Goal: Transaction & Acquisition: Purchase product/service

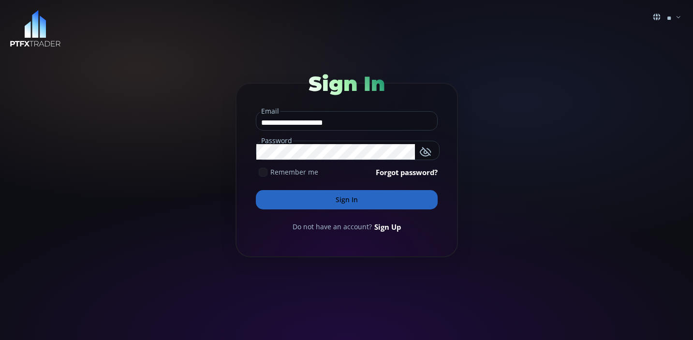
click at [263, 168] on div "Remember me" at bounding box center [287, 172] width 62 height 10
click at [330, 200] on button "Sign In" at bounding box center [347, 199] width 182 height 19
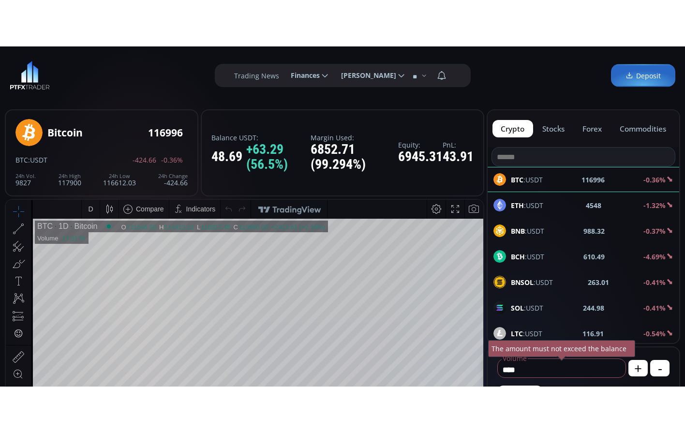
scroll to position [134, 0]
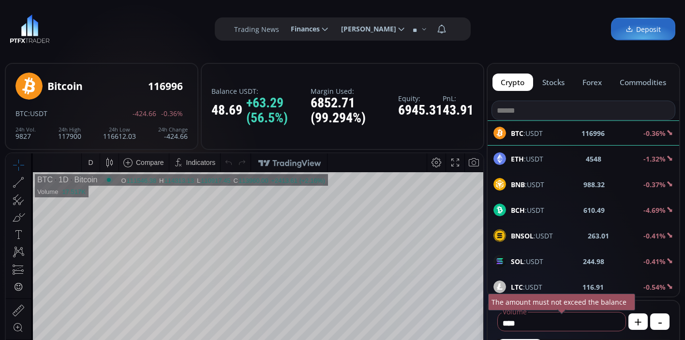
type input "********"
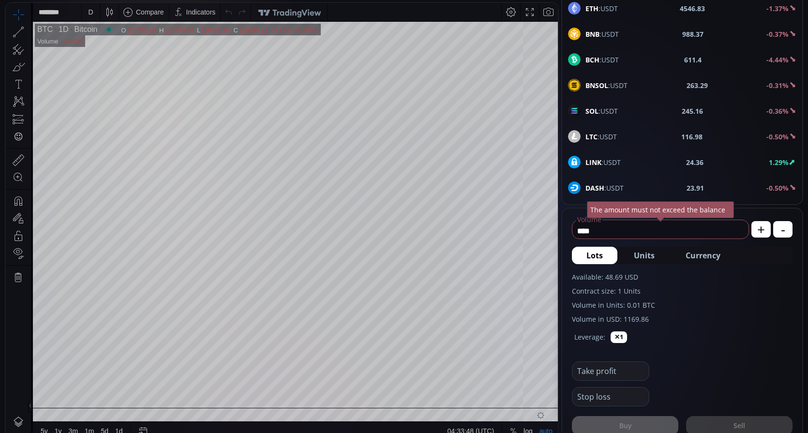
scroll to position [147, 0]
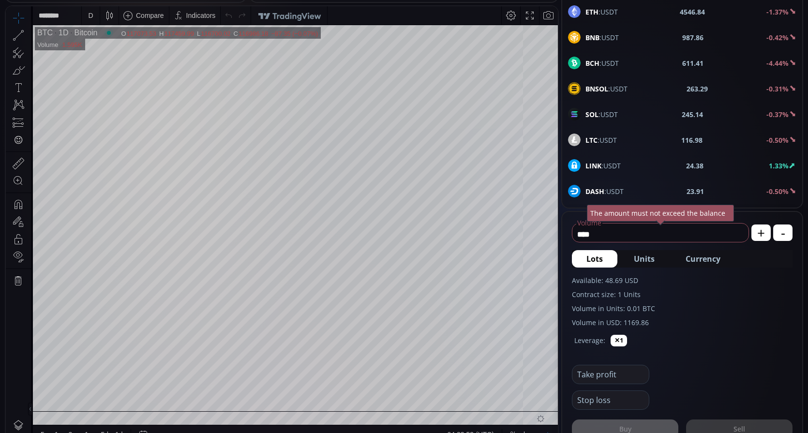
click at [89, 15] on div "D" at bounding box center [91, 15] width 8 height 18
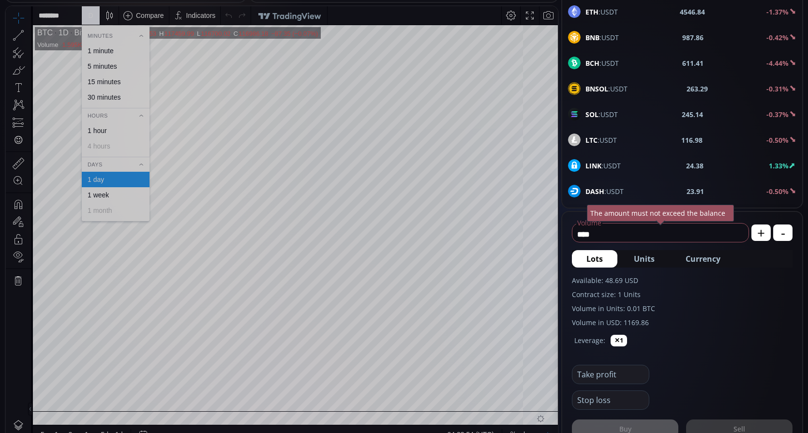
click at [95, 49] on div "1 minute" at bounding box center [101, 50] width 26 height 8
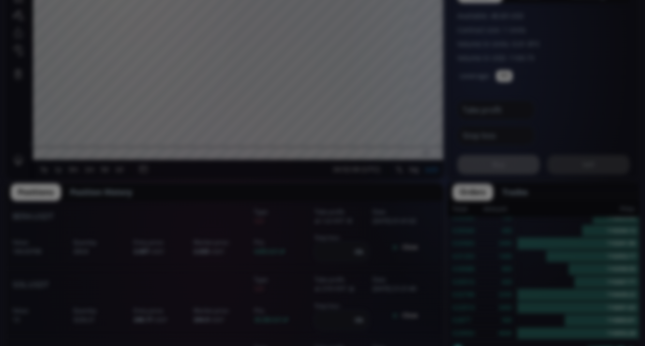
scroll to position [133, 0]
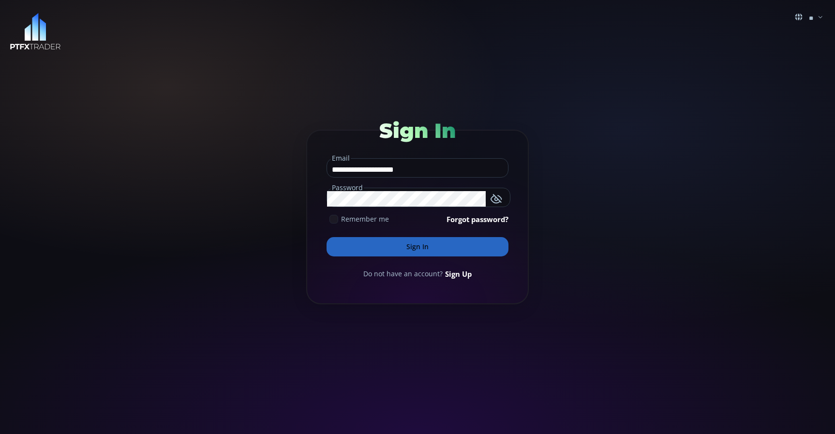
click at [408, 245] on button "Sign In" at bounding box center [418, 246] width 182 height 19
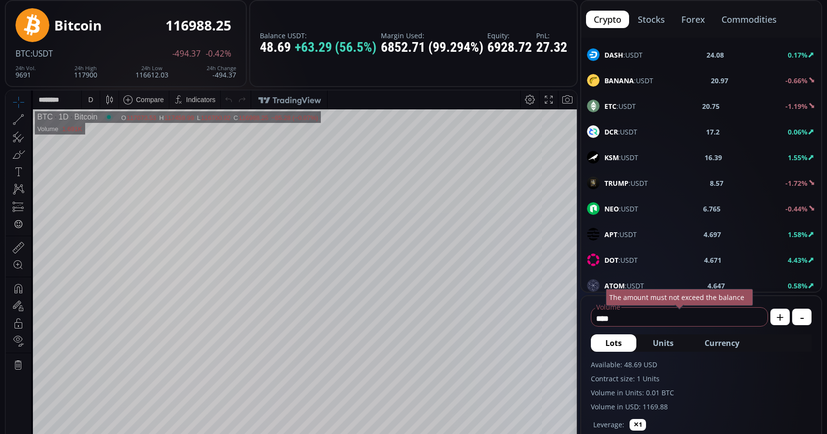
scroll to position [60, 0]
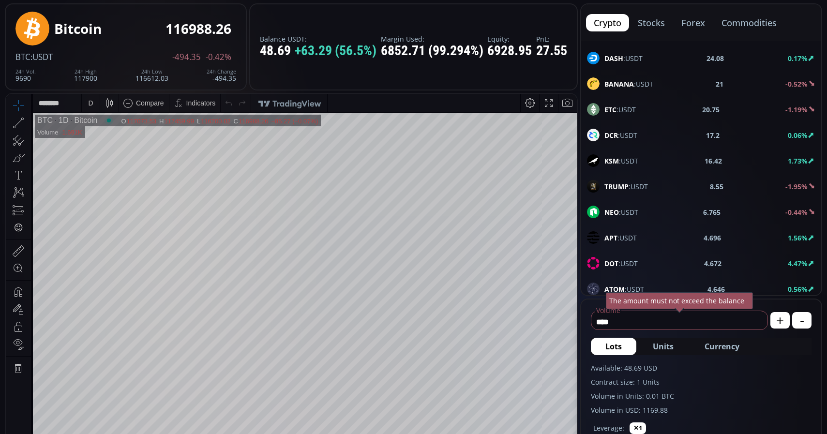
click at [88, 102] on div "D" at bounding box center [91, 102] width 8 height 18
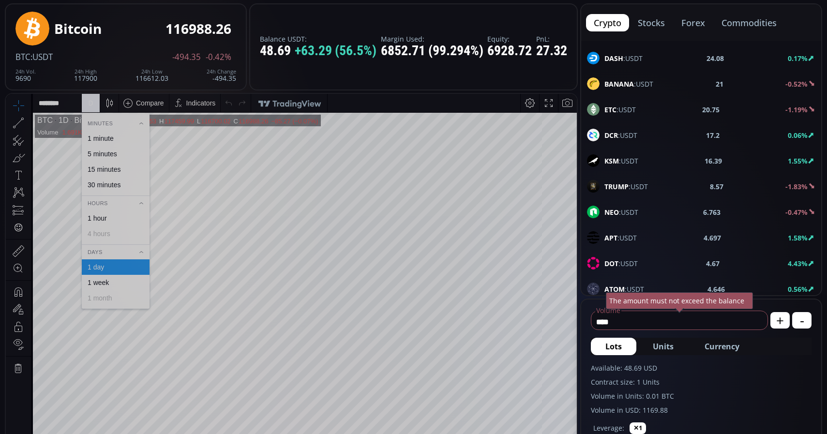
click at [94, 135] on div "1 minute" at bounding box center [101, 138] width 26 height 8
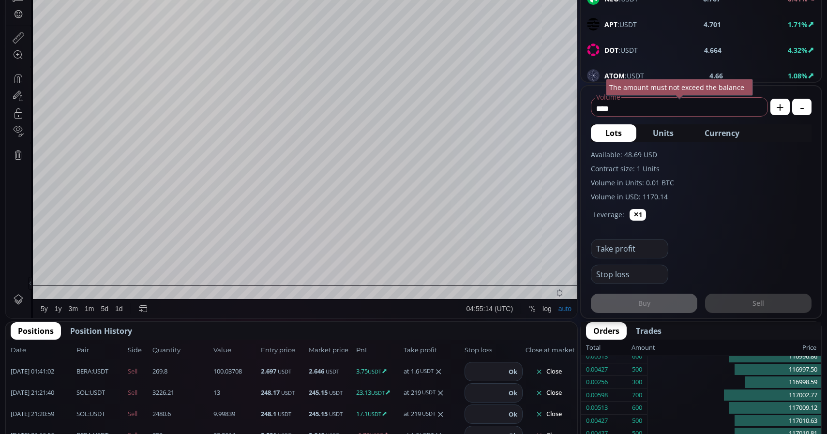
scroll to position [306, 0]
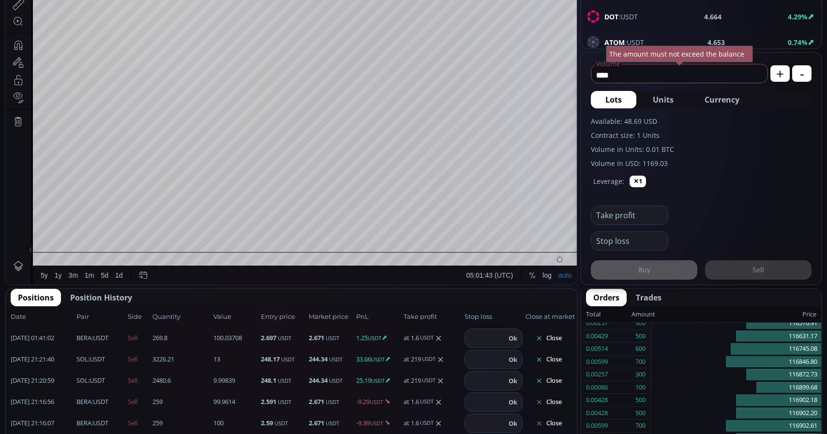
click at [554, 339] on button "Close" at bounding box center [548, 337] width 46 height 15
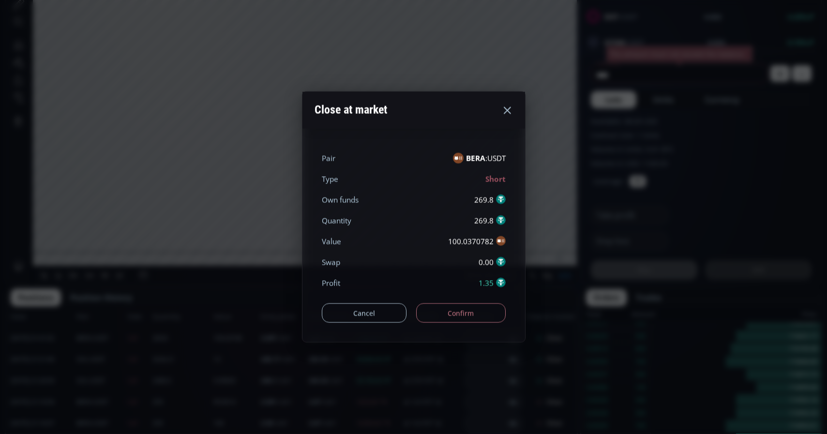
click at [442, 317] on button "Confirm" at bounding box center [461, 312] width 90 height 19
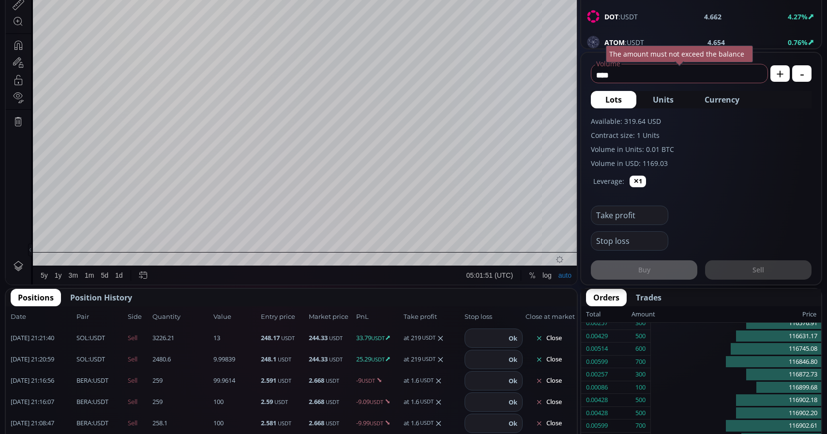
click at [96, 382] on span "[PERSON_NAME] :USDT" at bounding box center [92, 381] width 32 height 10
click at [97, 381] on span "[PERSON_NAME] :USDT" at bounding box center [92, 381] width 32 height 10
click at [80, 380] on b "BERA" at bounding box center [83, 380] width 15 height 9
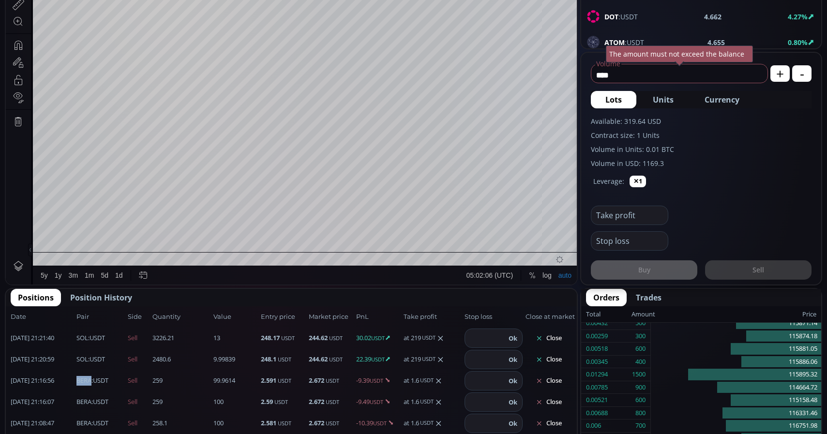
click at [80, 380] on b "BERA" at bounding box center [83, 380] width 15 height 9
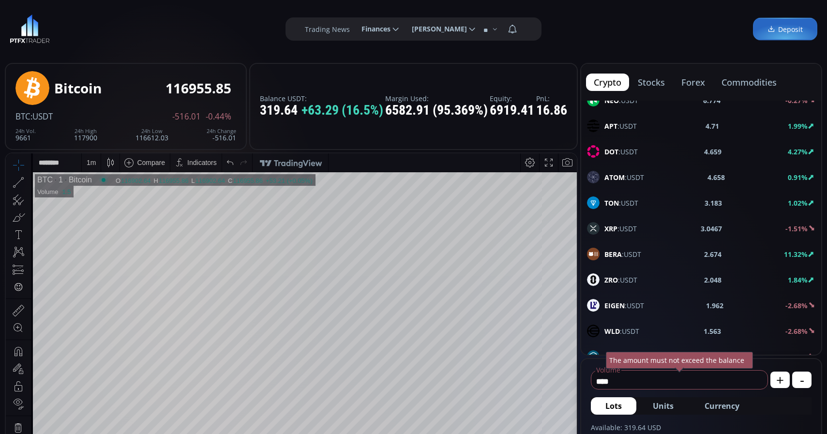
scroll to position [413, 0]
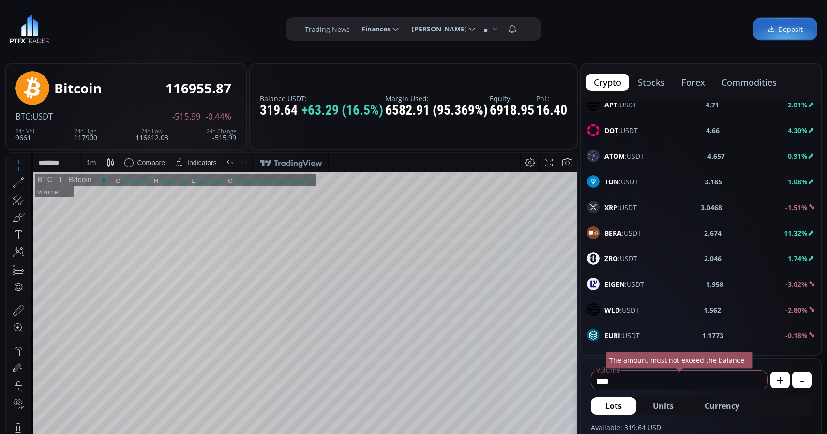
click at [629, 234] on span "[PERSON_NAME] :USDT" at bounding box center [622, 233] width 37 height 10
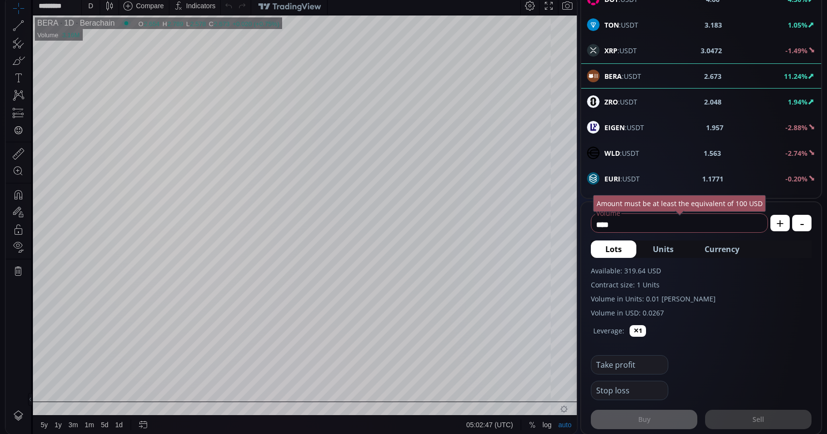
scroll to position [163, 0]
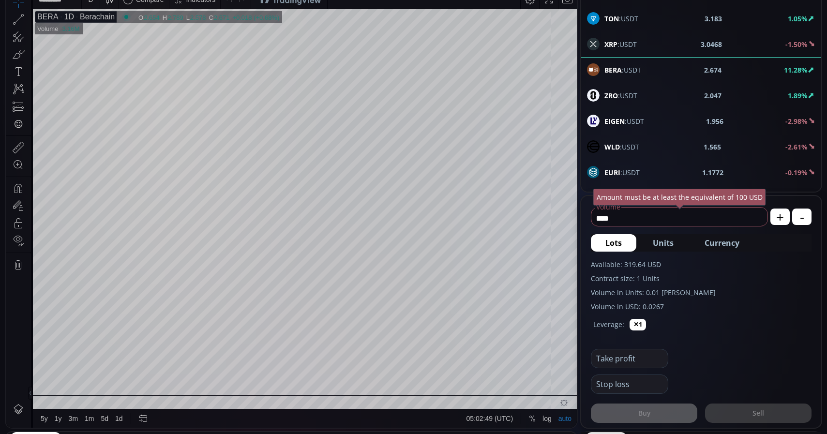
click at [65, 18] on div "1D" at bounding box center [66, 17] width 15 height 9
click at [92, 6] on div "D" at bounding box center [91, 0] width 8 height 18
click at [95, 38] on div "1 minute" at bounding box center [101, 35] width 26 height 8
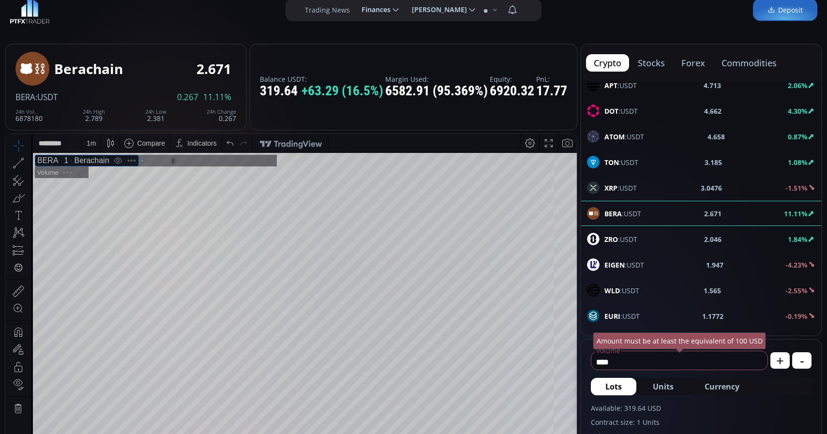
scroll to position [18, 0]
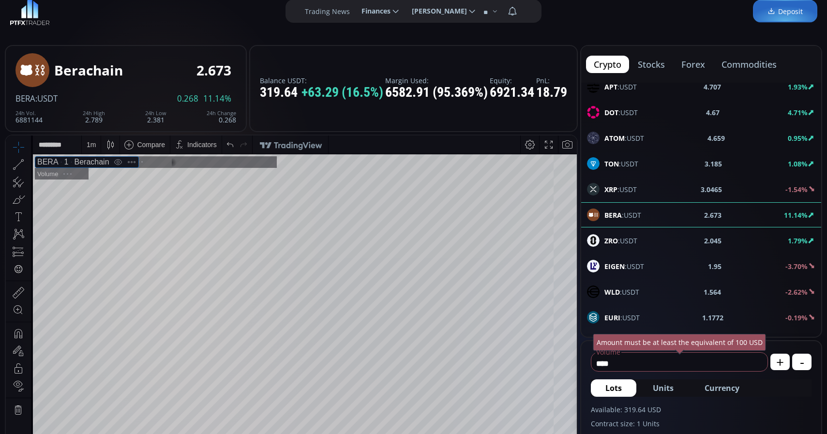
click at [727, 390] on span "Currency" at bounding box center [722, 388] width 35 height 12
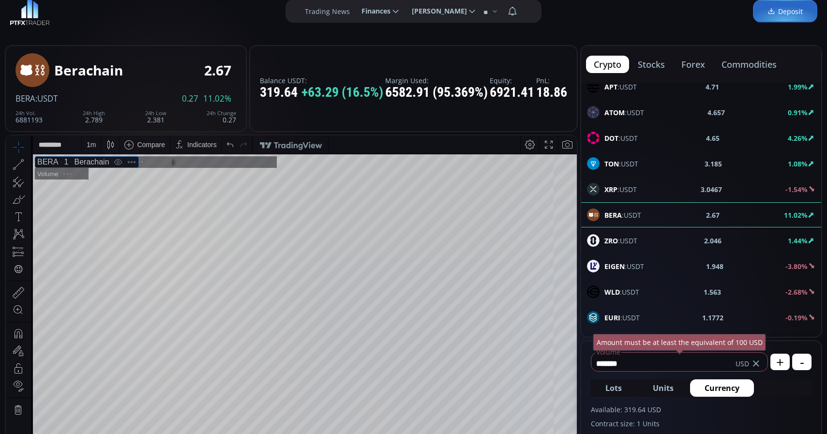
click at [655, 358] on input "*******" at bounding box center [663, 363] width 144 height 15
type input "*"
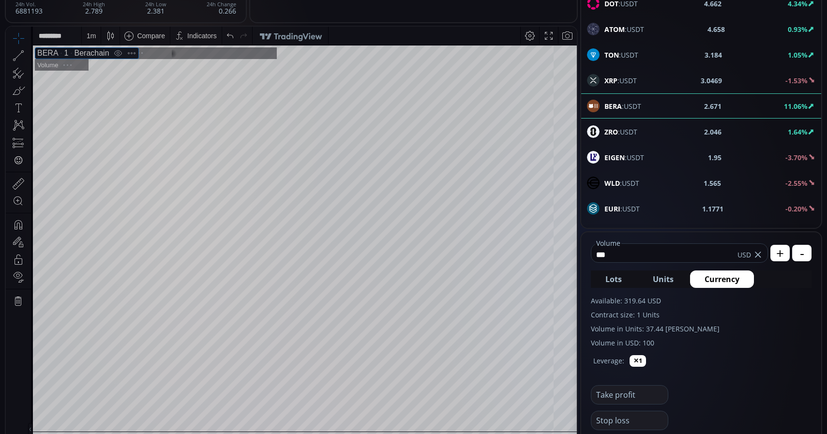
scroll to position [166, 0]
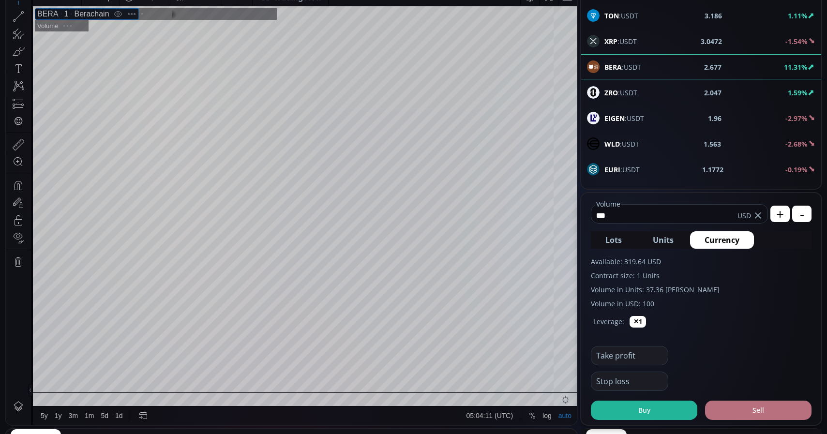
type input "***"
click at [767, 406] on button "Sell" at bounding box center [758, 410] width 106 height 19
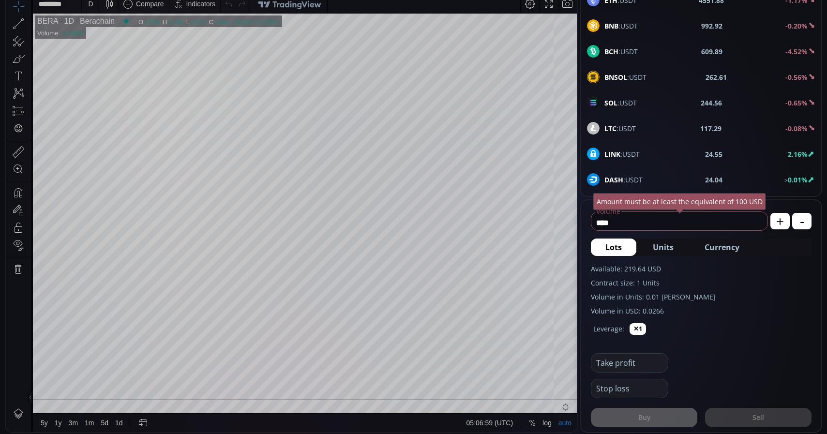
click at [90, 11] on div "D" at bounding box center [91, 4] width 8 height 18
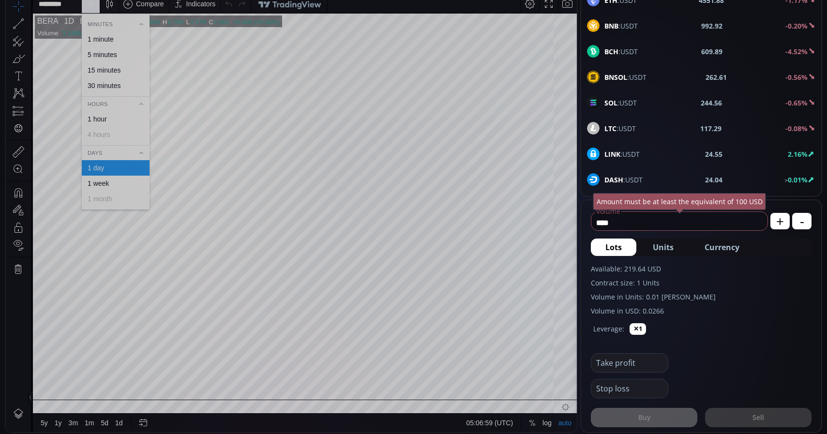
click at [104, 36] on div "1 minute" at bounding box center [101, 39] width 26 height 8
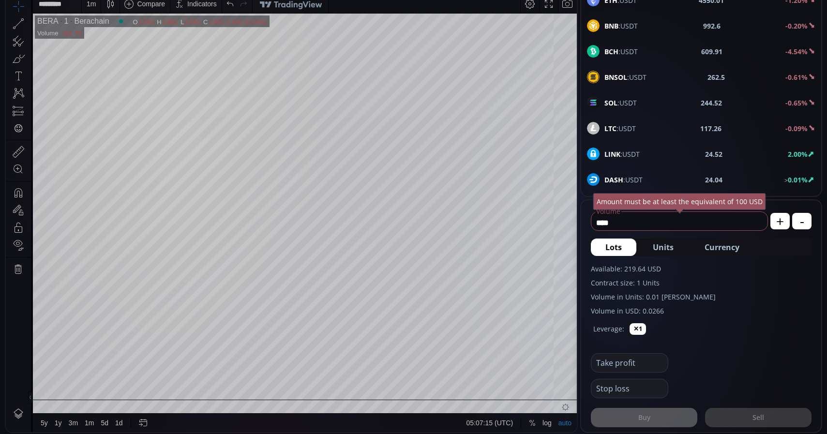
click at [722, 246] on span "Currency" at bounding box center [722, 247] width 35 height 12
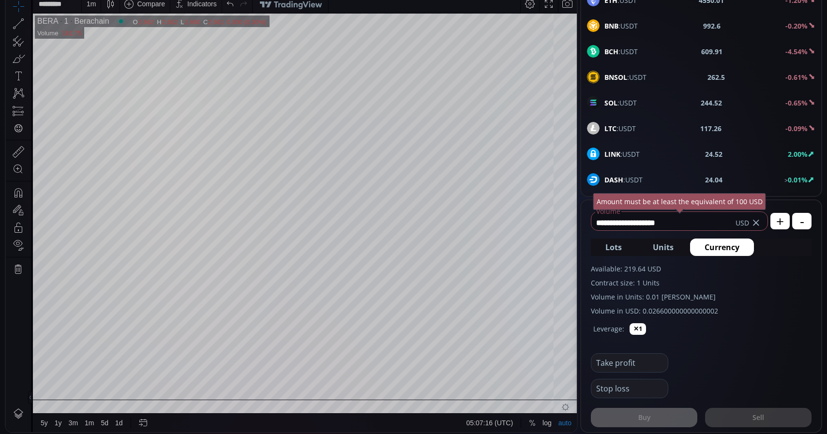
click at [694, 219] on input "**********" at bounding box center [663, 222] width 144 height 15
type input "*"
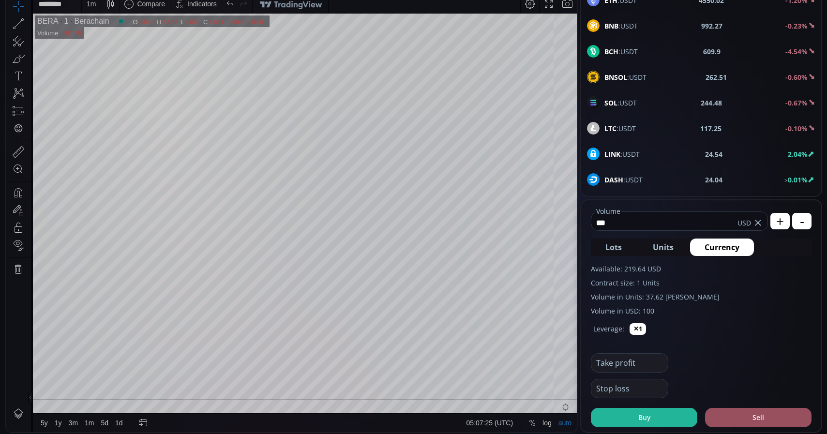
type input "***"
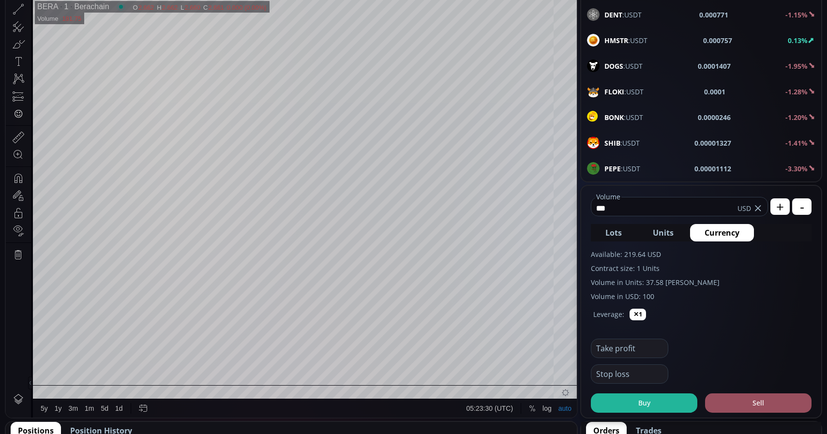
scroll to position [197, 0]
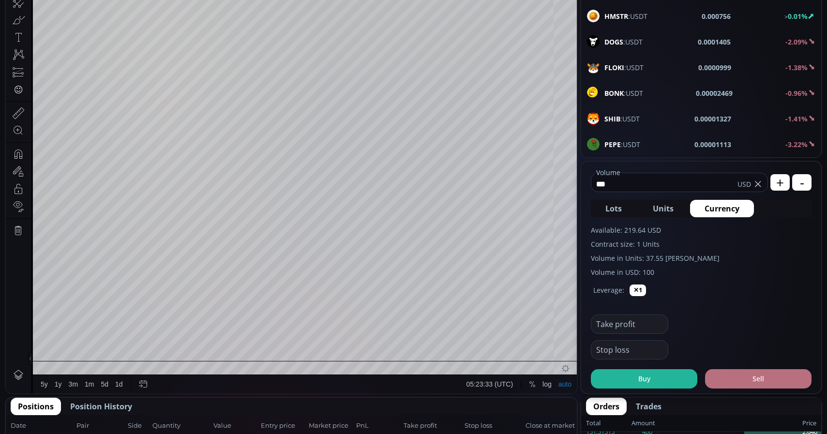
click at [770, 380] on button "Sell" at bounding box center [758, 378] width 106 height 19
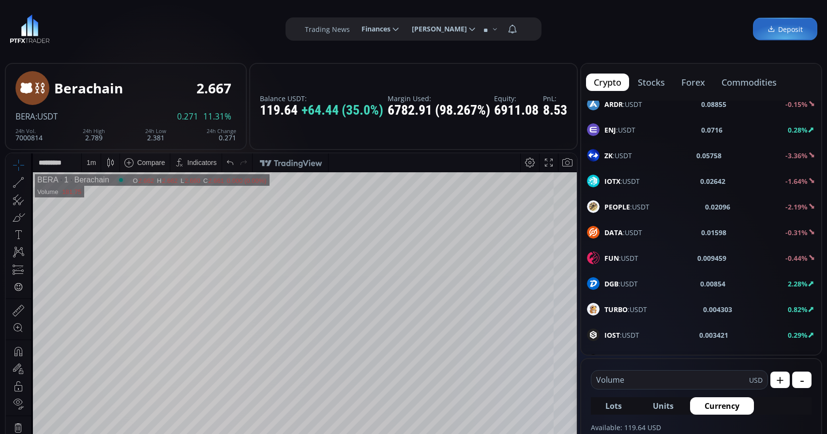
scroll to position [1238, 0]
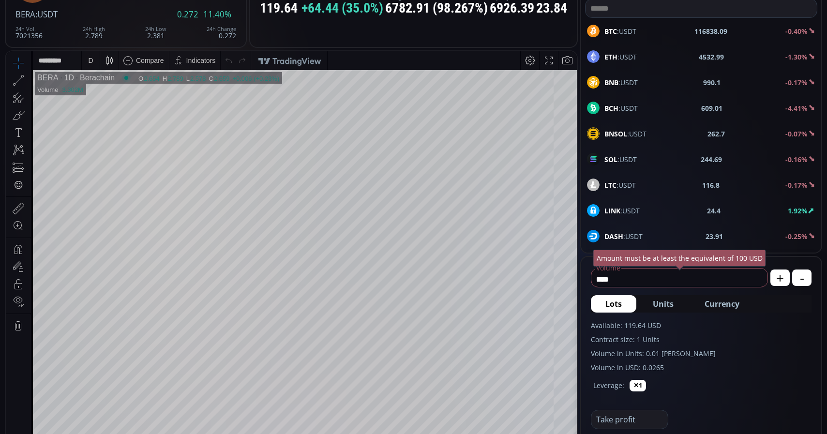
scroll to position [99, 0]
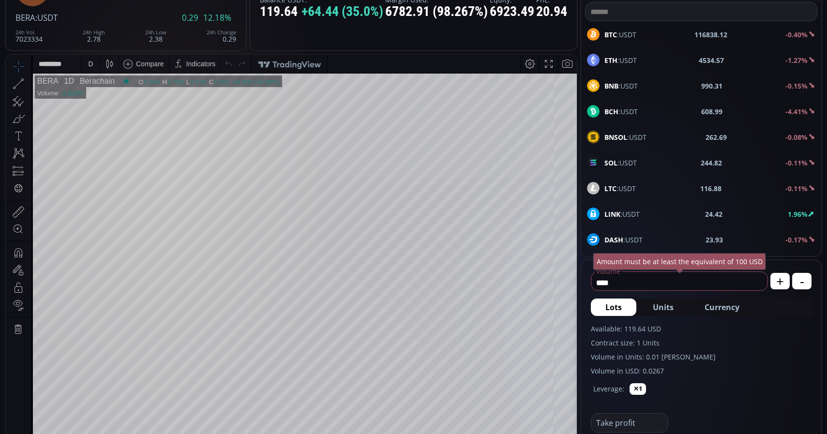
click at [89, 67] on div "D" at bounding box center [91, 64] width 8 height 18
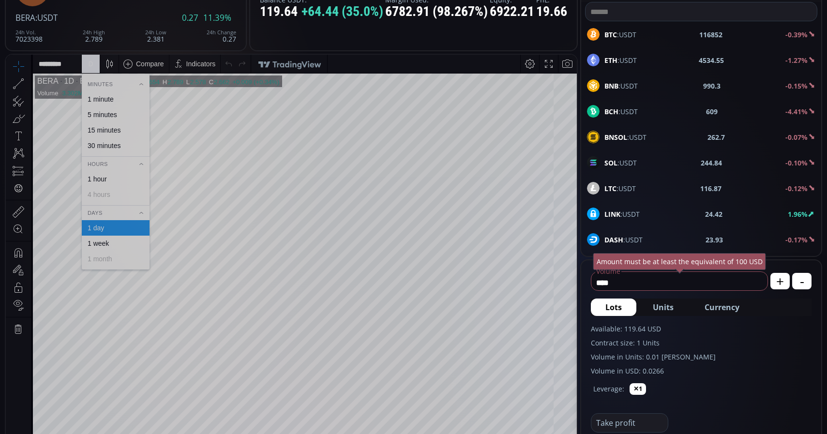
click at [109, 98] on div "1 minute" at bounding box center [101, 99] width 26 height 8
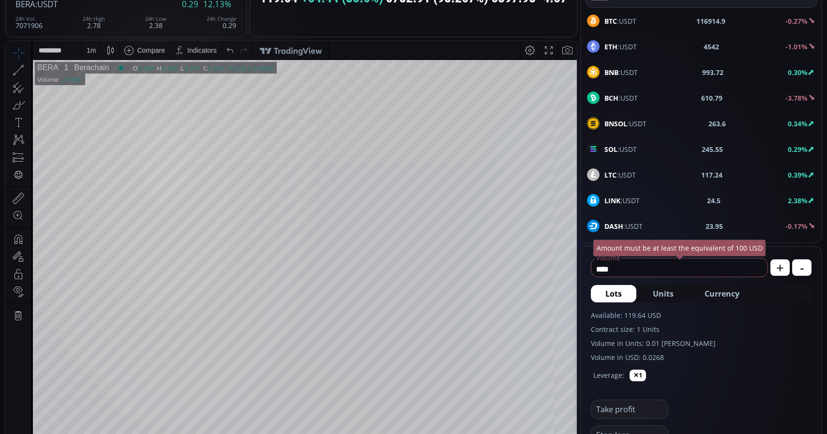
scroll to position [49, 0]
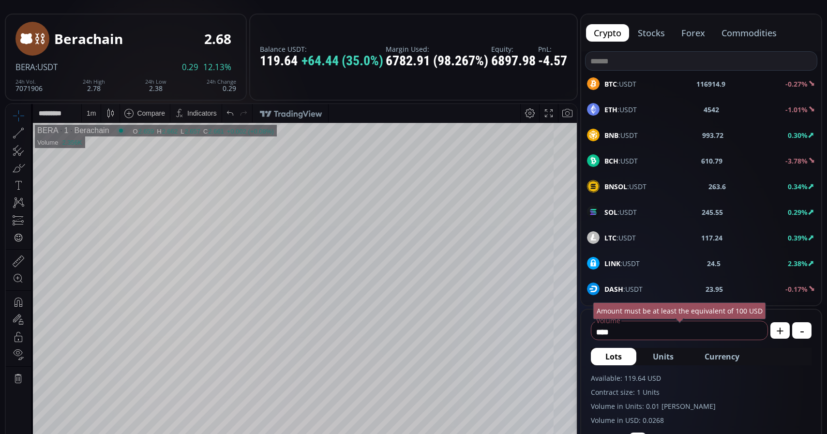
click at [615, 209] on b "SOL" at bounding box center [610, 212] width 13 height 9
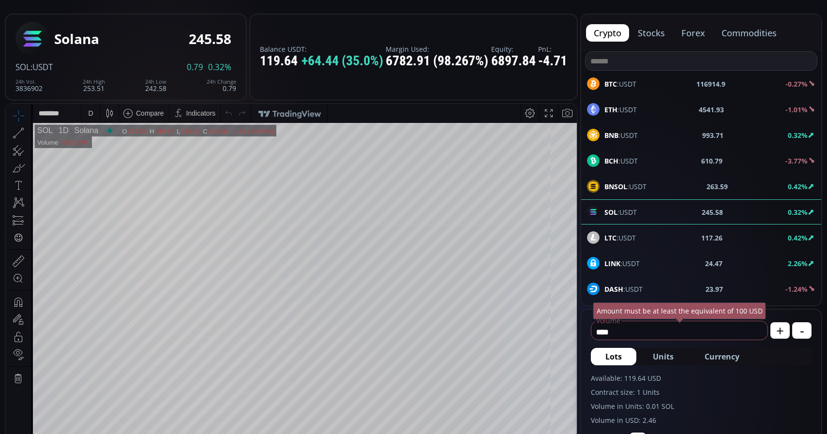
click at [86, 112] on div "D" at bounding box center [91, 113] width 18 height 18
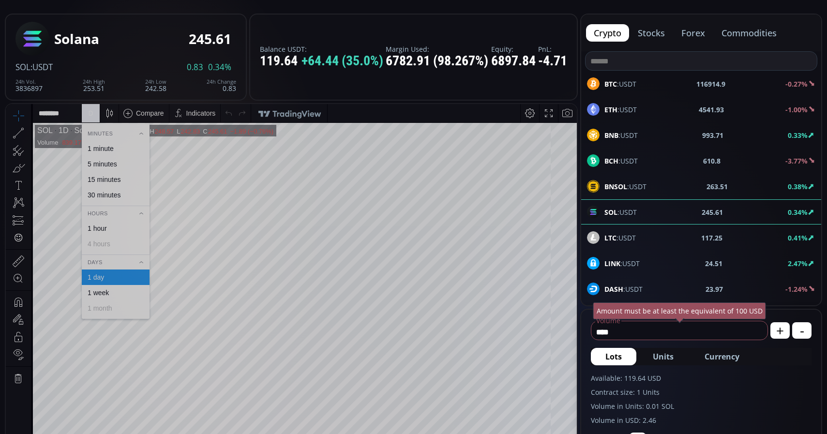
click at [103, 151] on div "1 minute" at bounding box center [101, 149] width 26 height 8
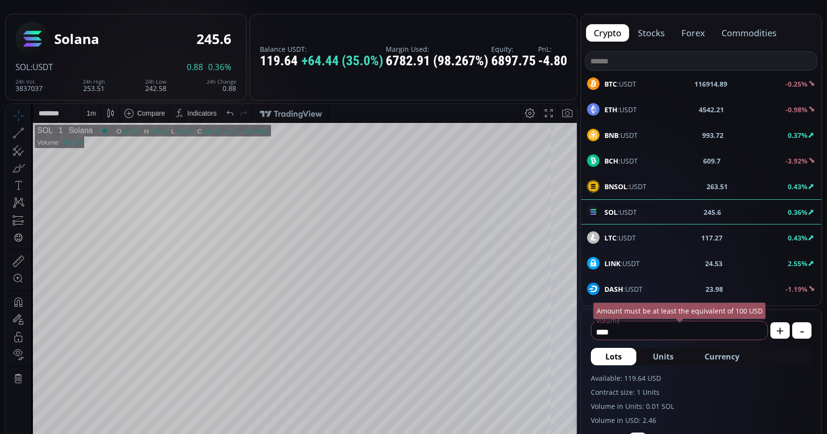
click at [731, 357] on span "Currency" at bounding box center [722, 357] width 35 height 12
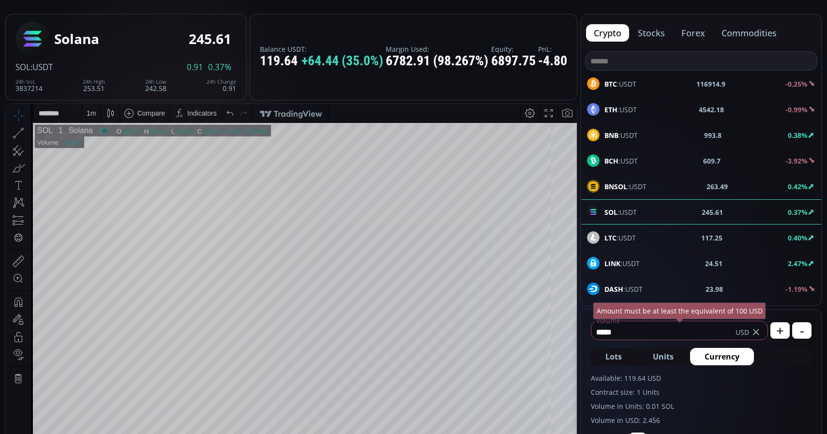
click at [666, 325] on input "*****" at bounding box center [663, 331] width 144 height 15
type input "*"
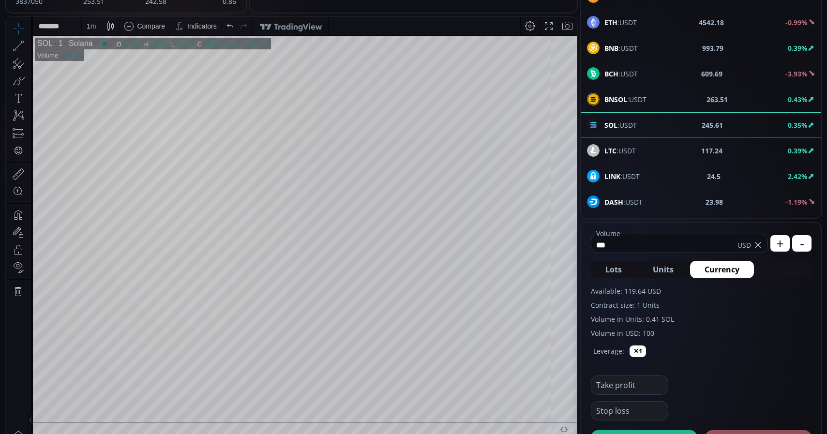
scroll to position [148, 0]
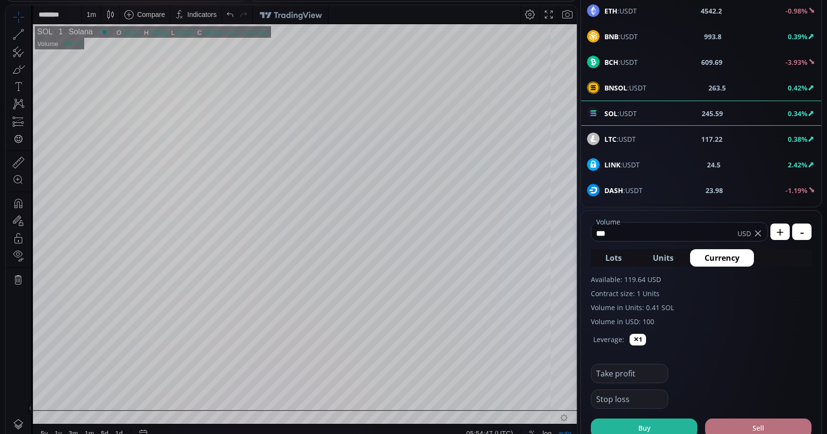
type input "***"
click at [763, 426] on button "Sell" at bounding box center [758, 428] width 106 height 19
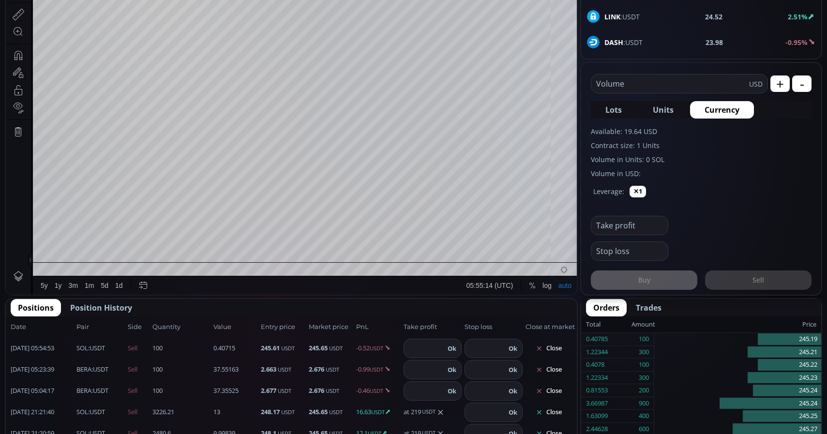
scroll to position [197, 0]
